Goal: Task Accomplishment & Management: Manage account settings

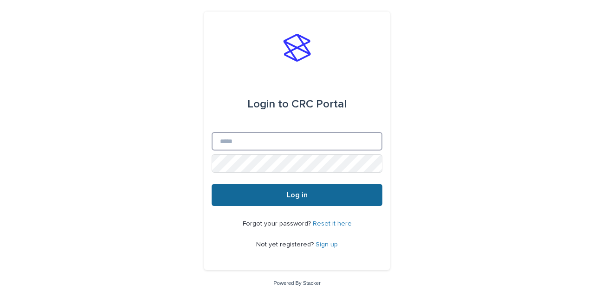
type input "**********"
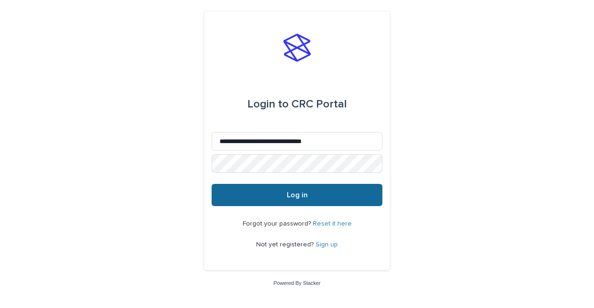
click at [289, 198] on span "Log in" at bounding box center [297, 195] width 21 height 7
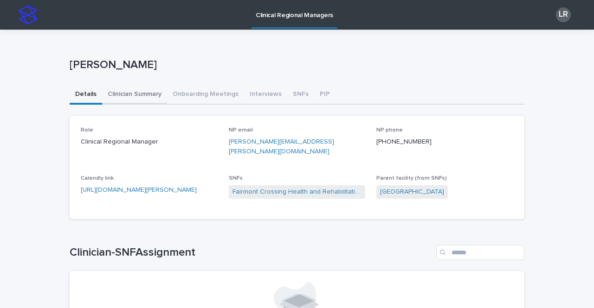
click at [130, 90] on button "Clinician Summary" at bounding box center [134, 94] width 65 height 19
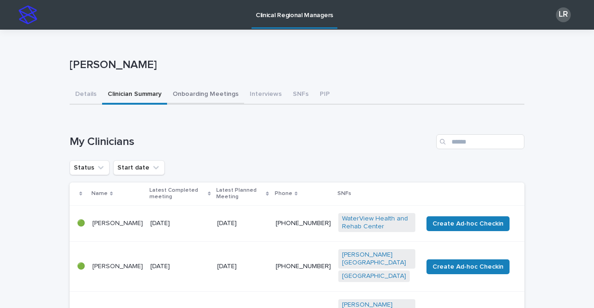
click at [202, 97] on button "Onboarding Meetings" at bounding box center [205, 94] width 77 height 19
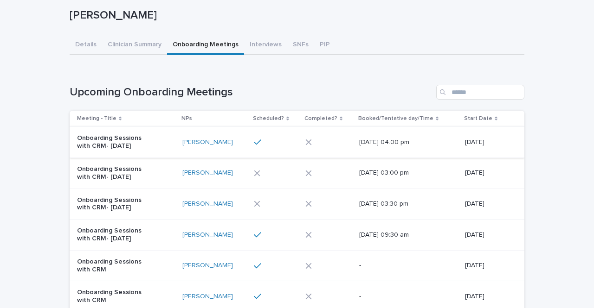
scroll to position [50, 0]
click at [271, 146] on div at bounding box center [276, 142] width 44 height 16
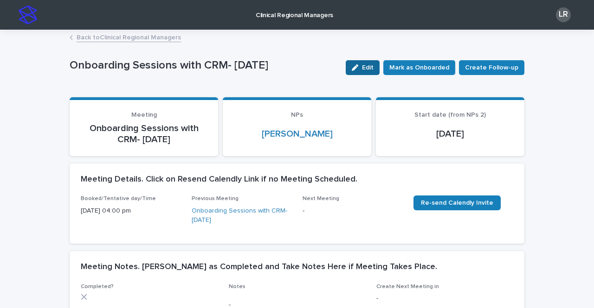
click at [362, 70] on div "button" at bounding box center [356, 67] width 10 height 6
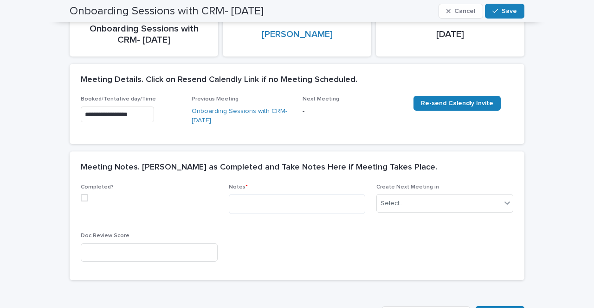
scroll to position [100, 0]
click at [82, 198] on span at bounding box center [84, 197] width 7 height 7
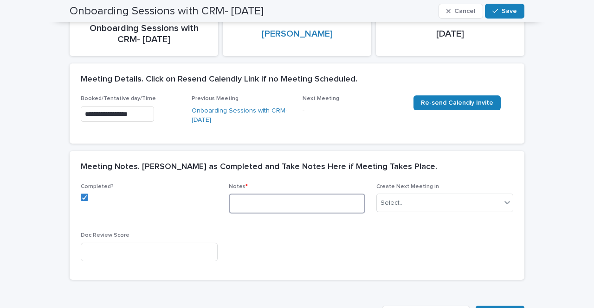
click at [249, 199] on textarea at bounding box center [297, 204] width 137 height 20
paste textarea "**********"
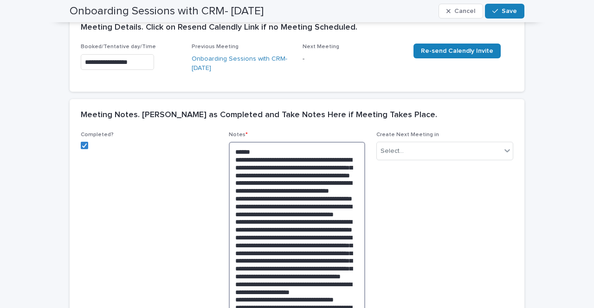
scroll to position [148, 0]
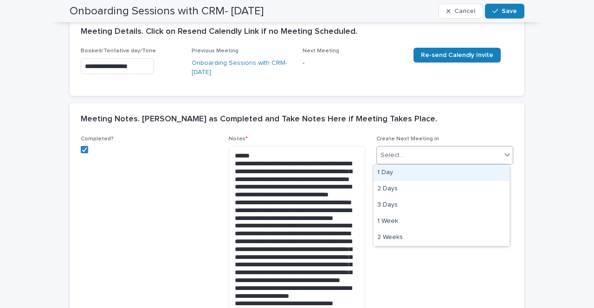
click at [417, 160] on div "Select..." at bounding box center [439, 155] width 124 height 15
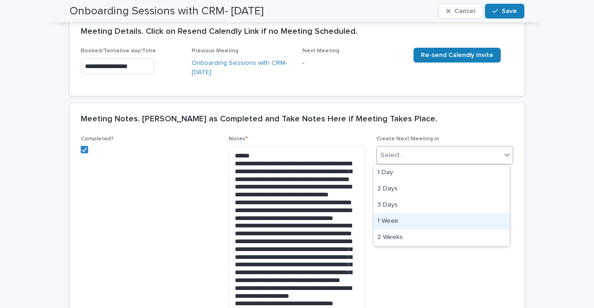
click at [396, 219] on div "1 Week" at bounding box center [441, 222] width 136 height 16
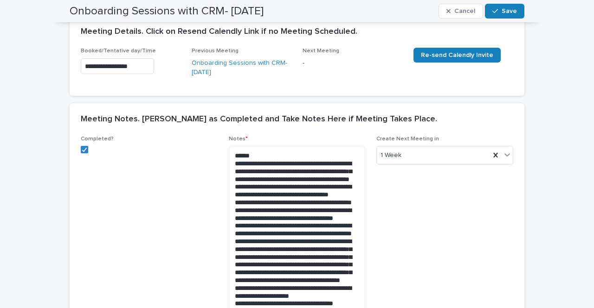
click at [396, 219] on span "Create Next Meeting [DATE]" at bounding box center [444, 302] width 137 height 333
click at [177, 221] on span "Completed?" at bounding box center [149, 302] width 137 height 333
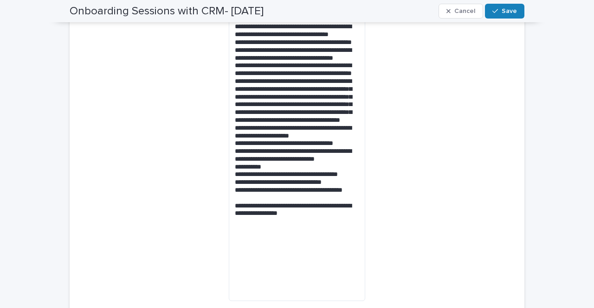
scroll to position [309, 0]
drag, startPoint x: 313, startPoint y: 280, endPoint x: 229, endPoint y: 266, distance: 85.0
click at [229, 266] on textarea at bounding box center [297, 143] width 137 height 316
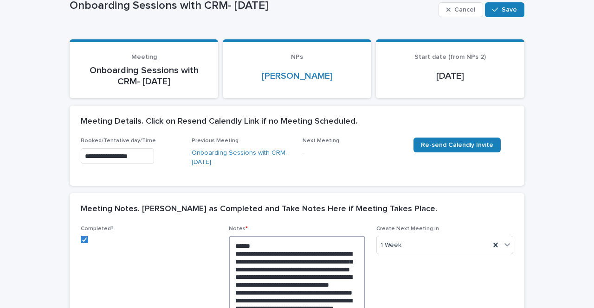
scroll to position [0, 0]
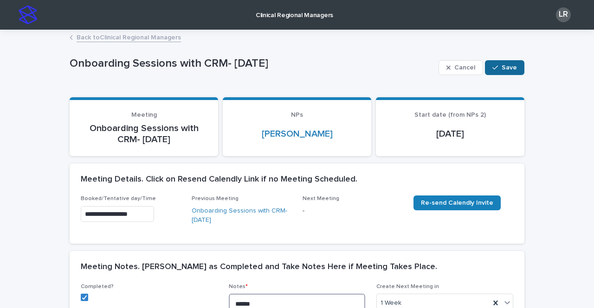
type textarea "**********"
click at [505, 68] on span "Save" at bounding box center [508, 67] width 15 height 6
